Goal: Transaction & Acquisition: Purchase product/service

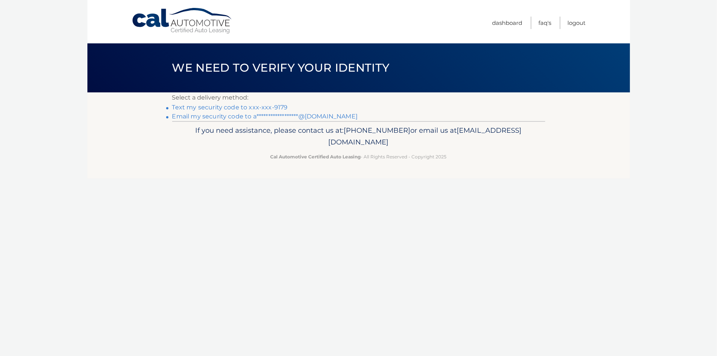
click at [284, 107] on link "Text my security code to xxx-xxx-9179" at bounding box center [230, 107] width 116 height 7
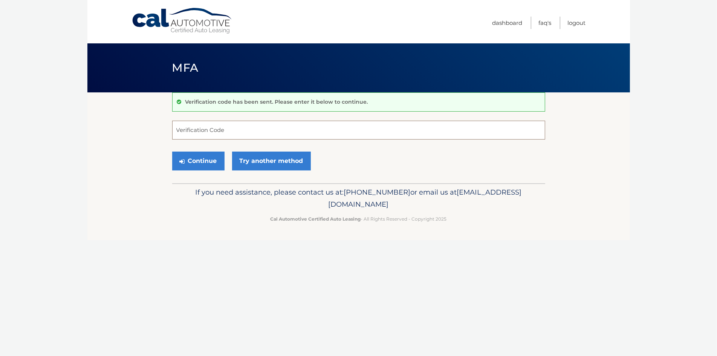
click at [225, 130] on input "Verification Code" at bounding box center [358, 130] width 373 height 19
type input "996528"
click at [212, 159] on button "Continue" at bounding box center [198, 160] width 52 height 19
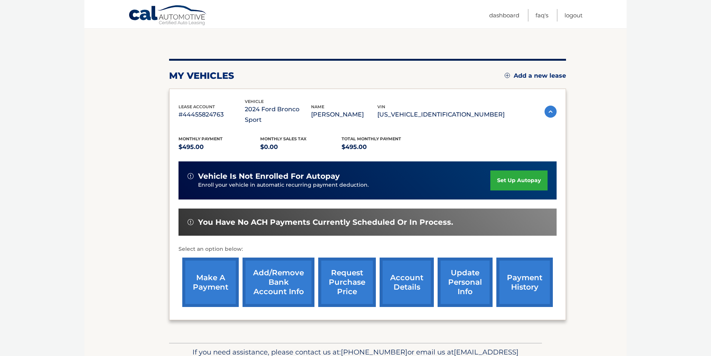
scroll to position [75, 0]
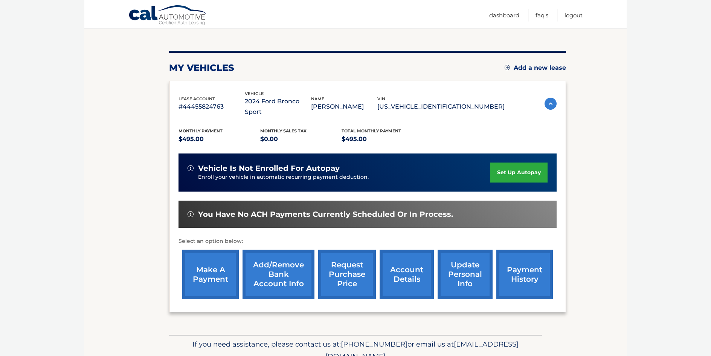
click at [208, 274] on link "make a payment" at bounding box center [210, 273] width 57 height 49
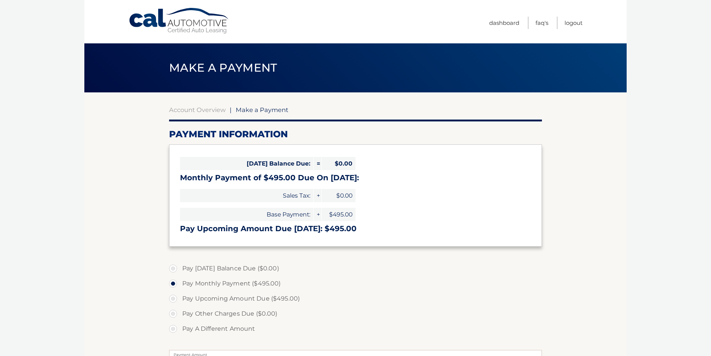
select select "NzEwMGVjNzItZTNkNi00YTNiLWJjZjctMzg3OGRiNGQwNDQw"
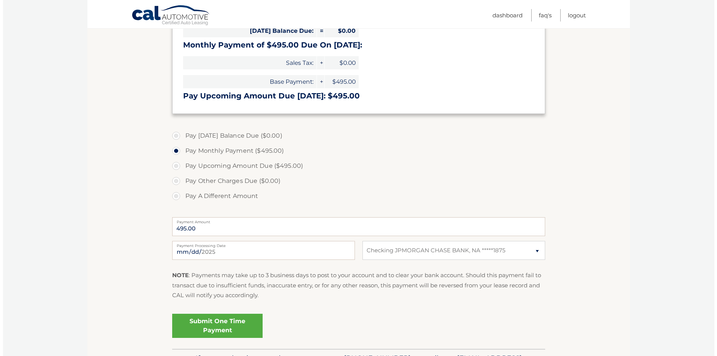
scroll to position [151, 0]
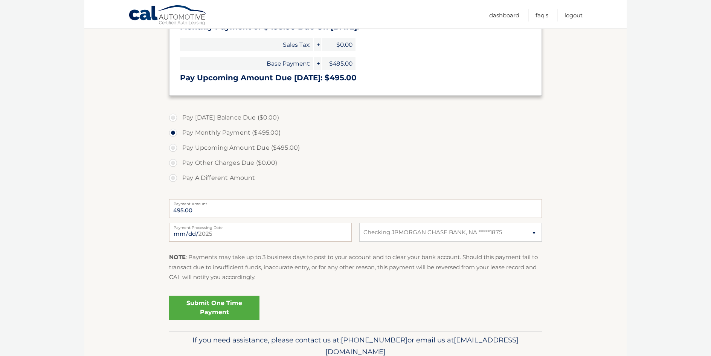
click at [208, 306] on link "Submit One Time Payment" at bounding box center [214, 307] width 90 height 24
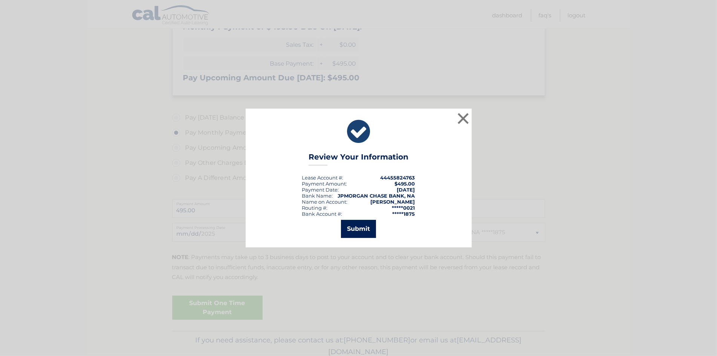
click at [371, 231] on button "Submit" at bounding box center [358, 229] width 35 height 18
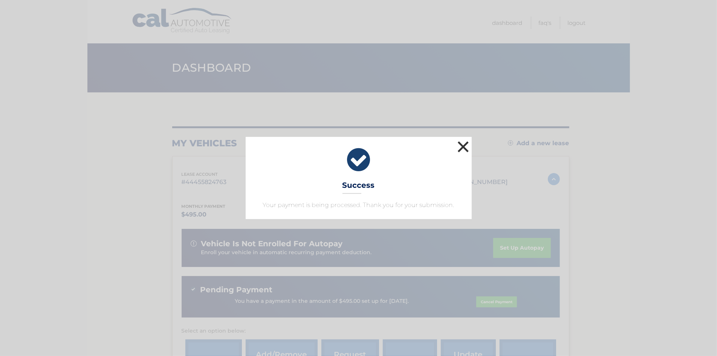
click at [460, 148] on button "×" at bounding box center [463, 146] width 15 height 15
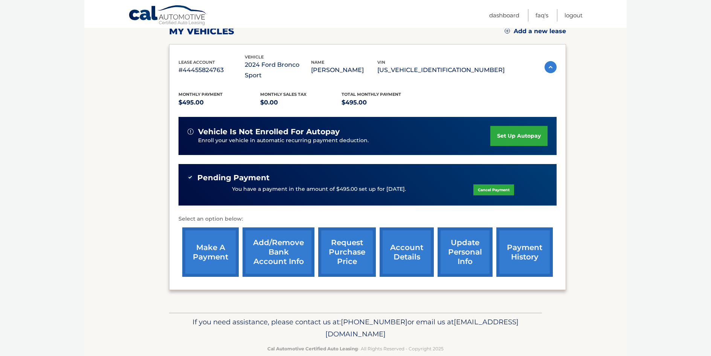
scroll to position [113, 0]
